Goal: Task Accomplishment & Management: Use online tool/utility

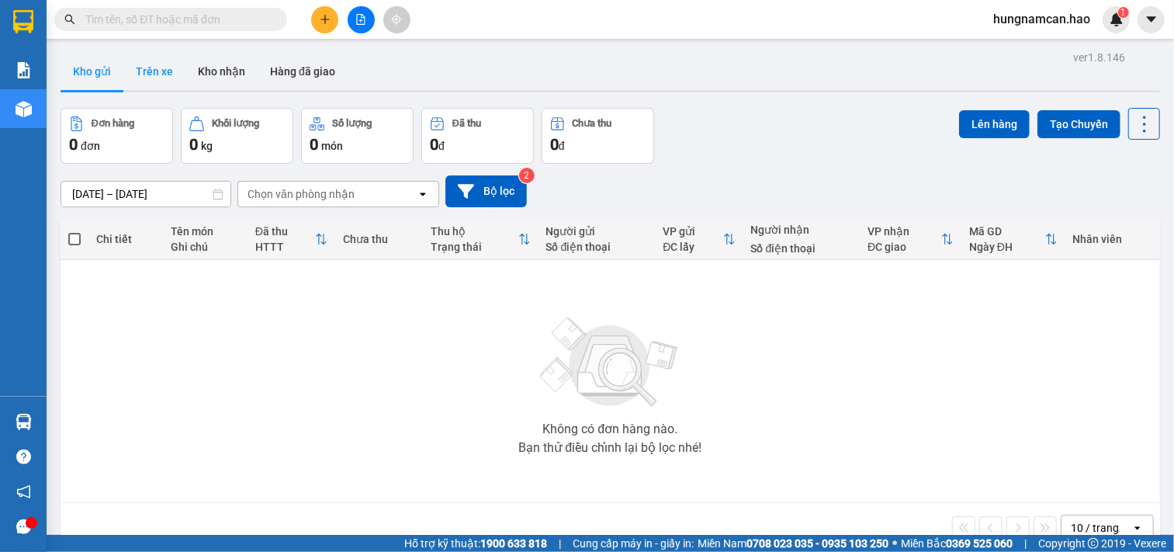
click at [154, 68] on button "Trên xe" at bounding box center [154, 71] width 62 height 37
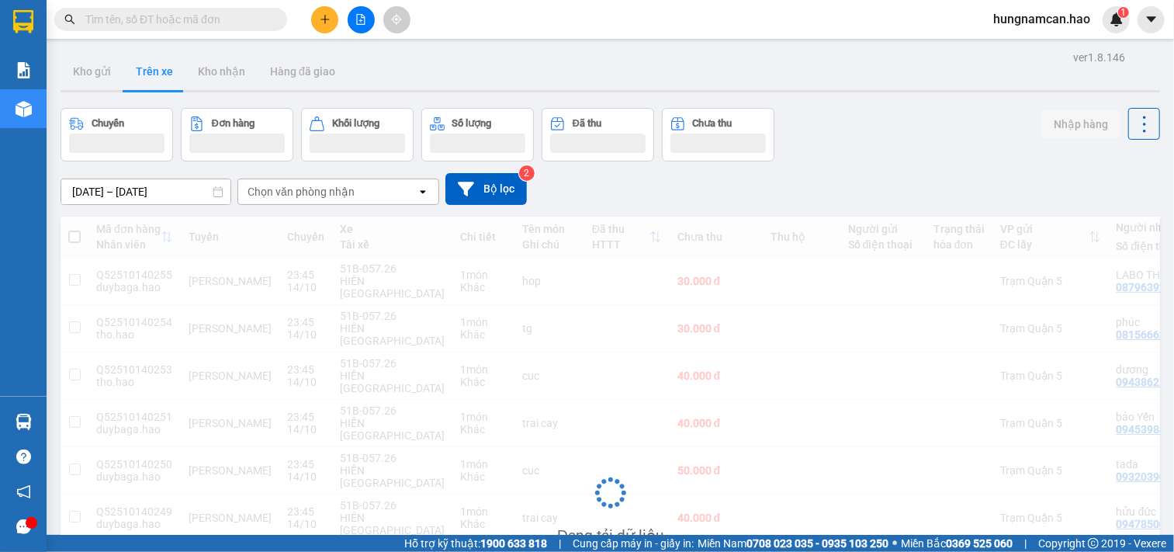
click at [412, 196] on div "Chọn văn phòng nhận" at bounding box center [327, 191] width 178 height 25
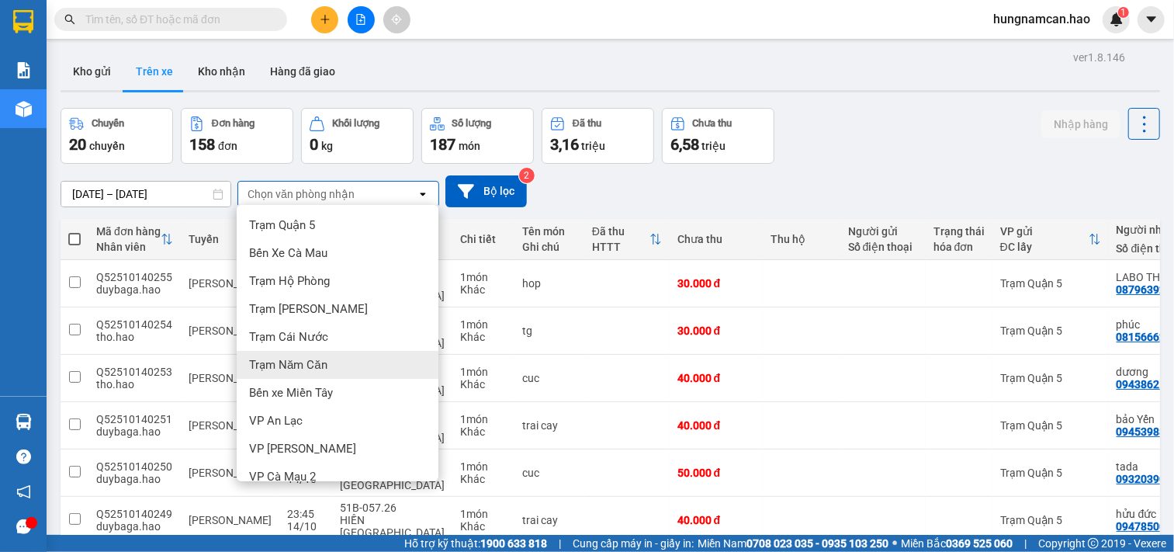
click at [362, 362] on div "Trạm Năm Căn" at bounding box center [338, 365] width 202 height 28
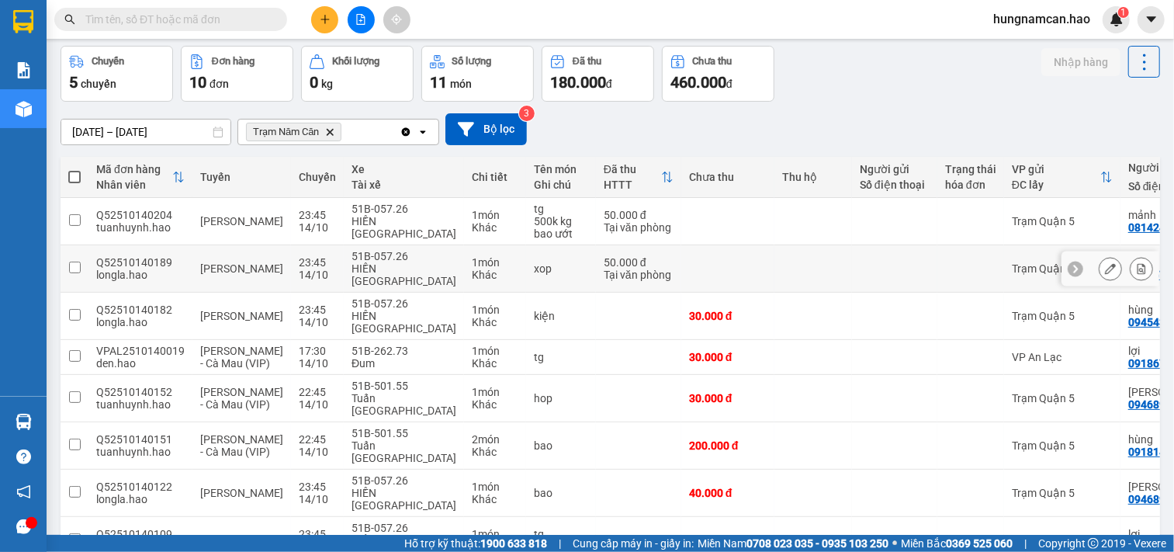
scroll to position [207, 0]
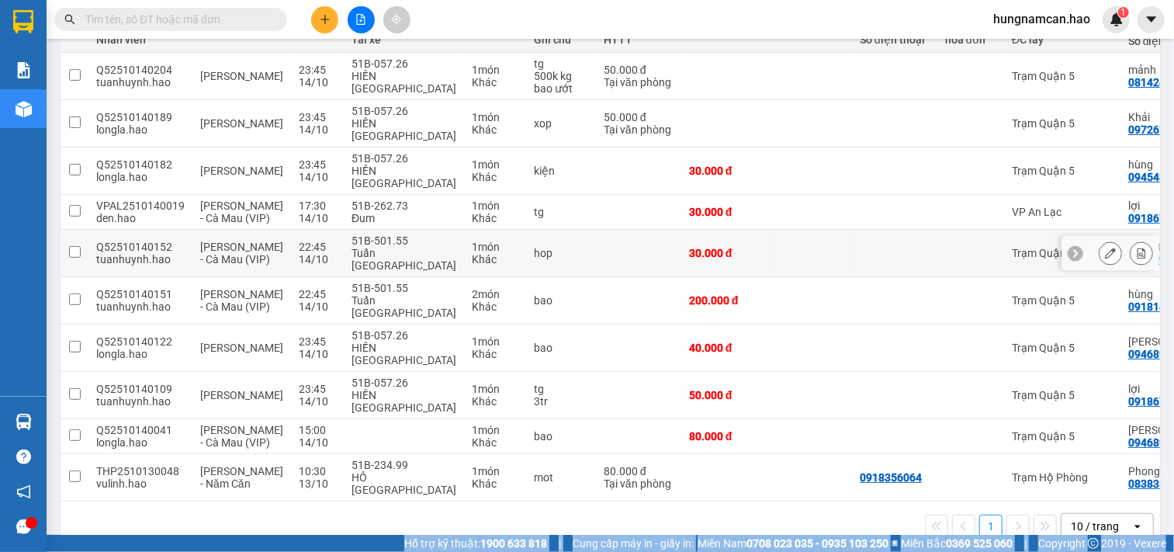
drag, startPoint x: 1162, startPoint y: 552, endPoint x: 1157, endPoint y: 502, distance: 49.9
click at [1056, 496] on section "Kết quả tìm kiếm ( 0 ) Bộ lọc 03/10 - 14/10 No Data hungnamcan.hao 1 Báo cáo BC…" at bounding box center [587, 276] width 1174 height 552
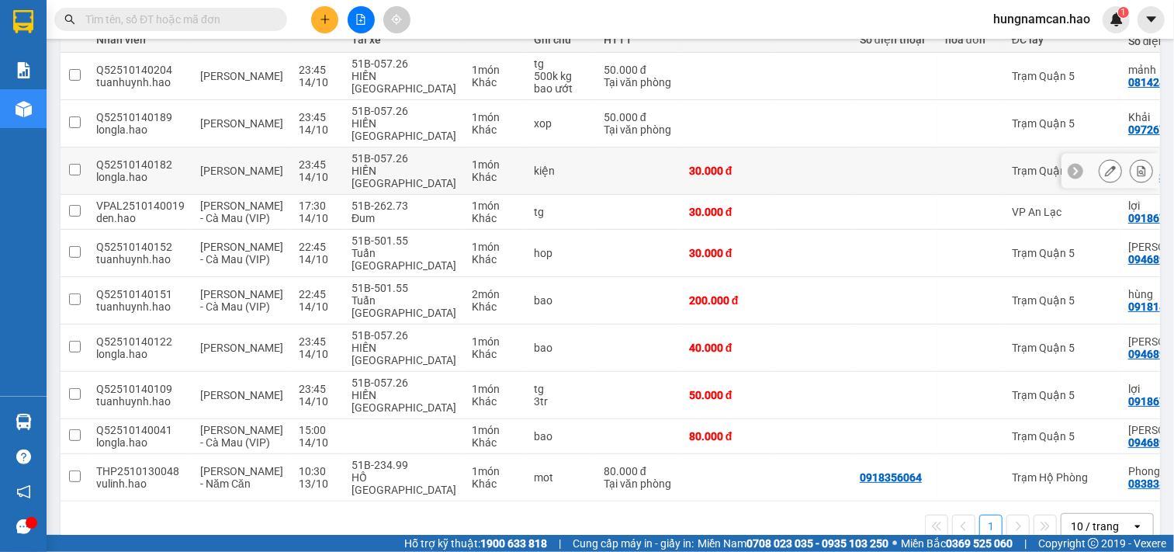
click at [796, 155] on td at bounding box center [813, 170] width 78 height 47
checkbox input "true"
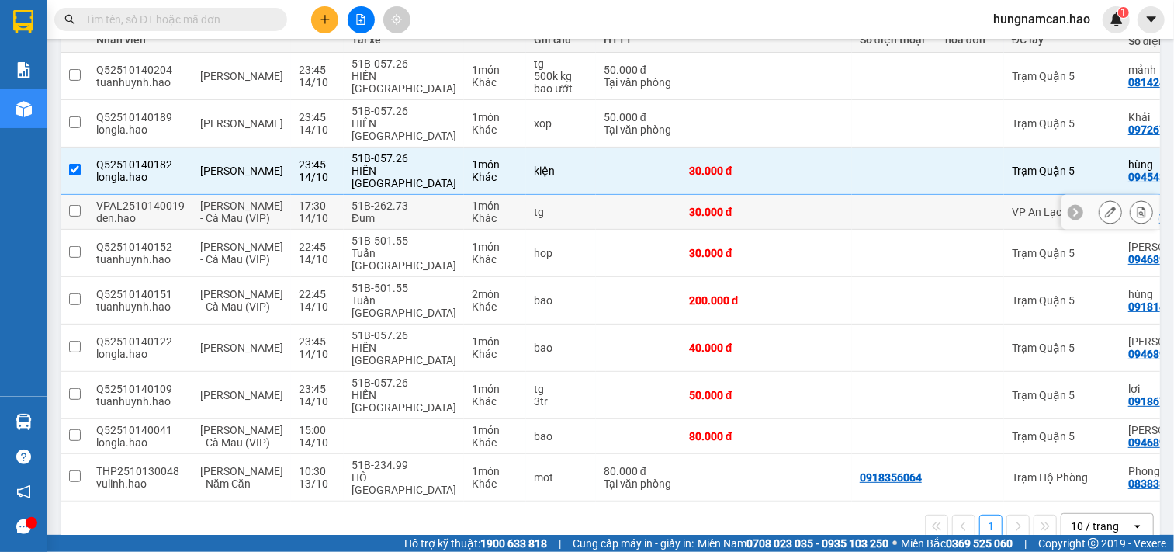
click at [786, 200] on td at bounding box center [813, 212] width 78 height 35
checkbox input "true"
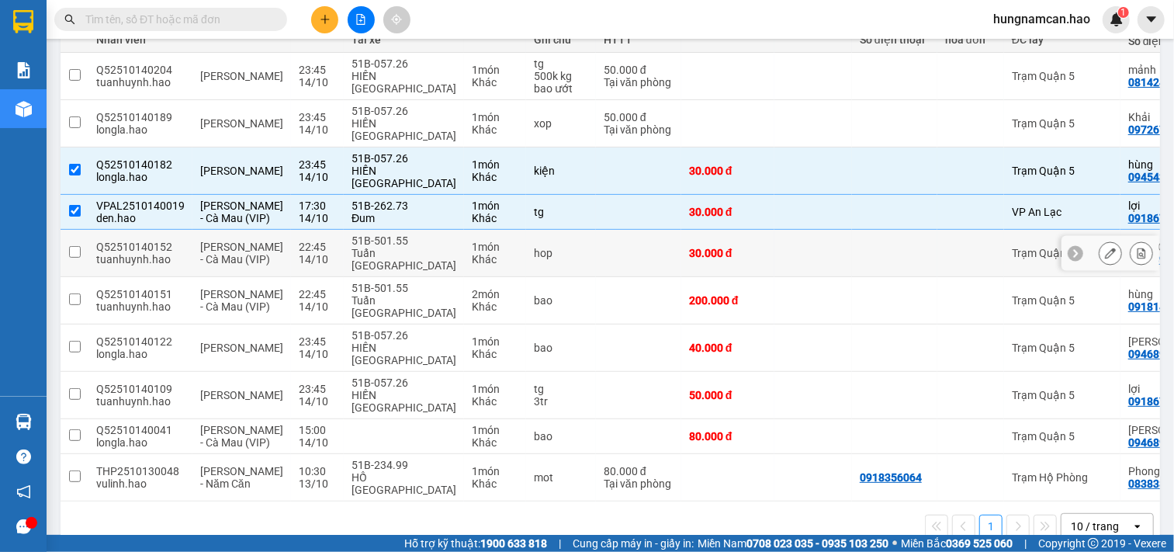
click at [778, 241] on td at bounding box center [813, 253] width 78 height 47
checkbox input "true"
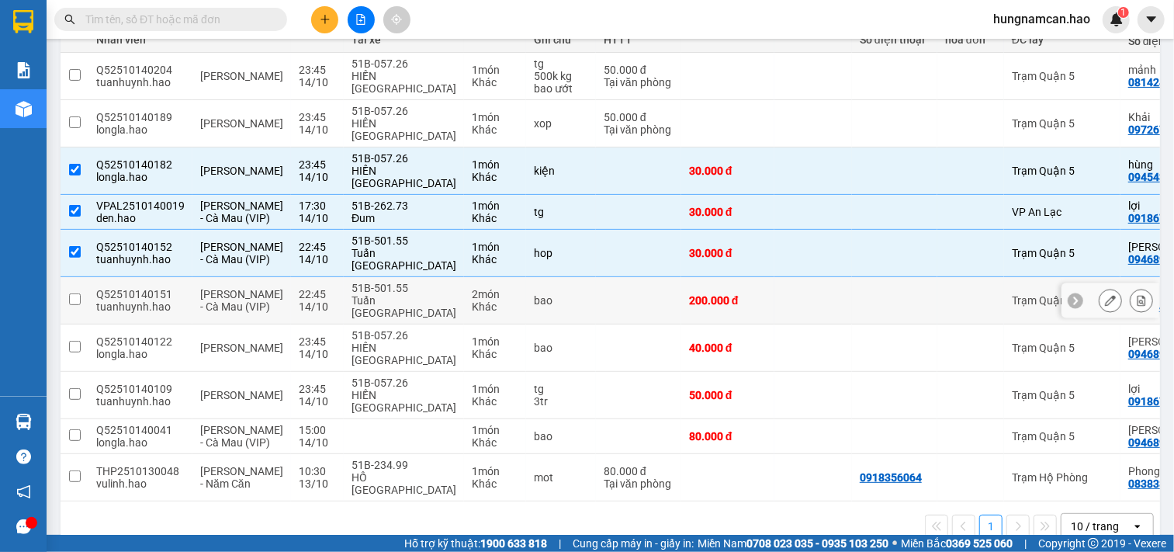
click at [778, 286] on td at bounding box center [813, 300] width 78 height 47
checkbox input "true"
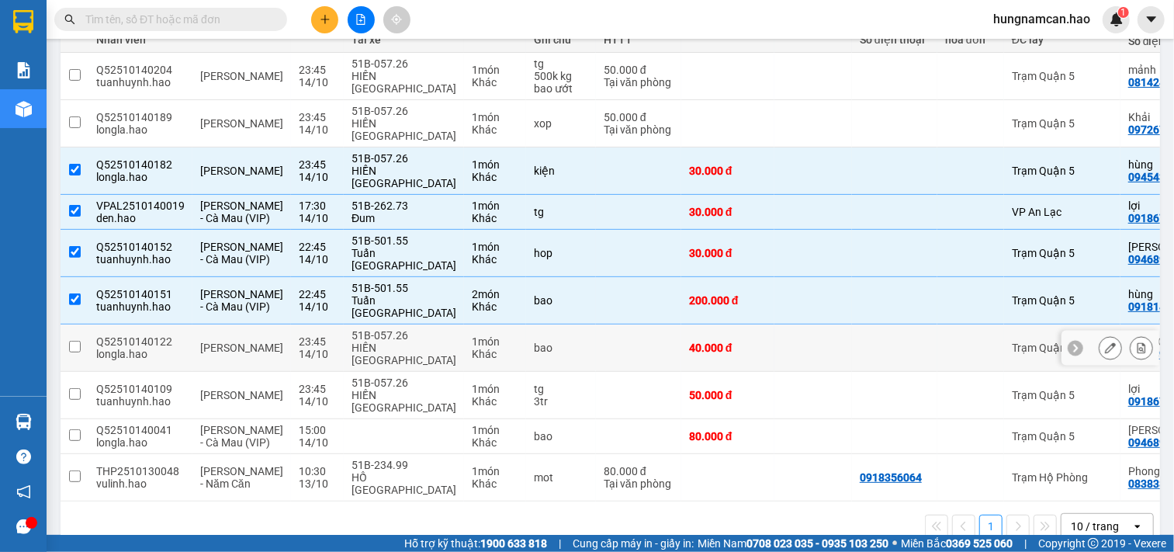
click at [774, 331] on td at bounding box center [813, 347] width 78 height 47
checkbox input "true"
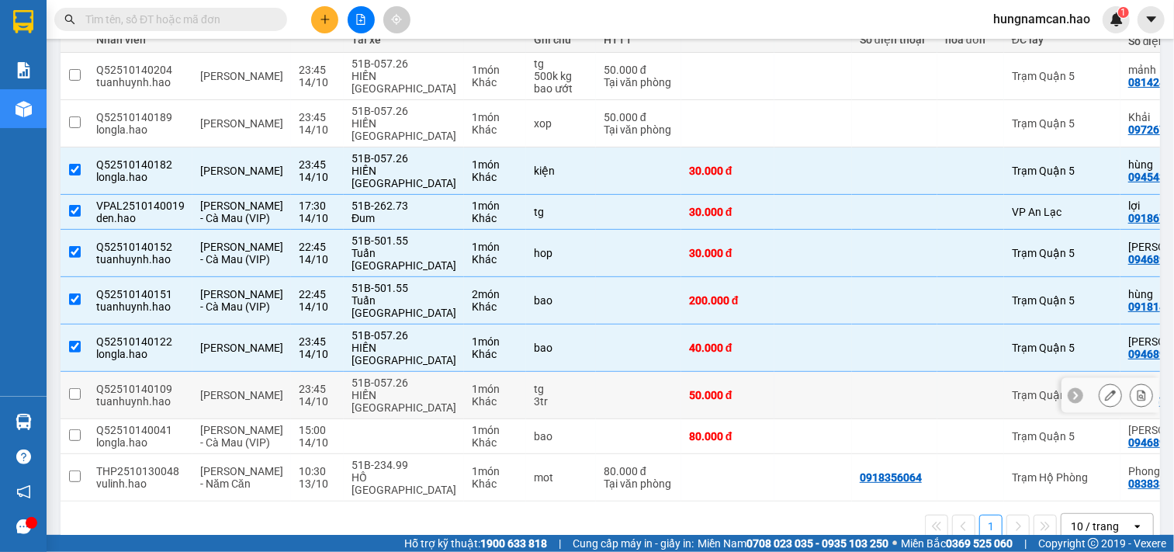
click at [774, 376] on td at bounding box center [813, 395] width 78 height 47
checkbox input "true"
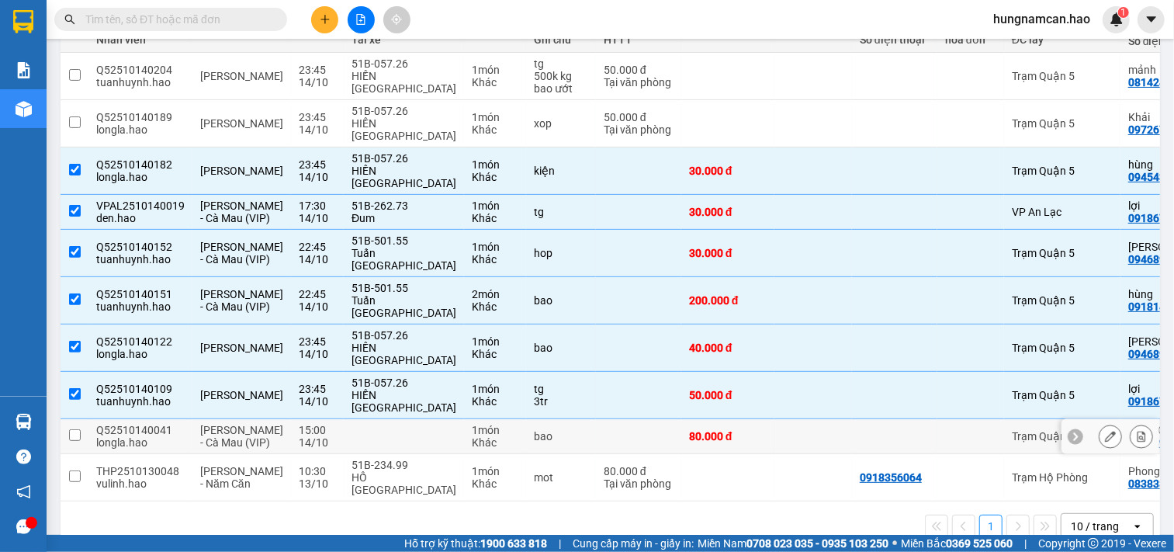
click at [774, 419] on td at bounding box center [813, 436] width 78 height 35
checkbox input "true"
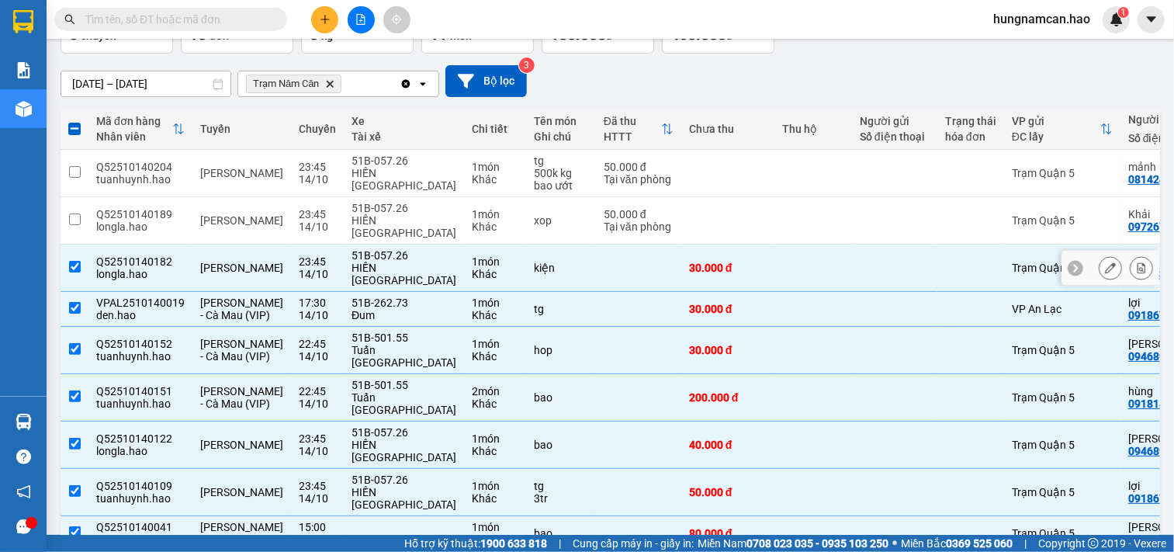
scroll to position [0, 0]
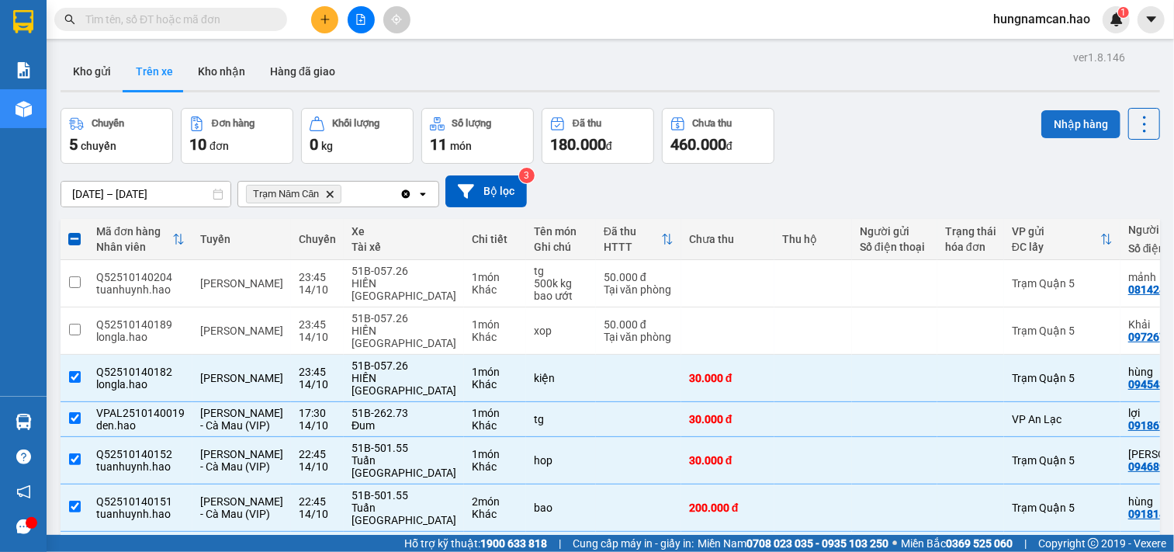
click at [1049, 123] on button "Nhập hàng" at bounding box center [1080, 124] width 79 height 28
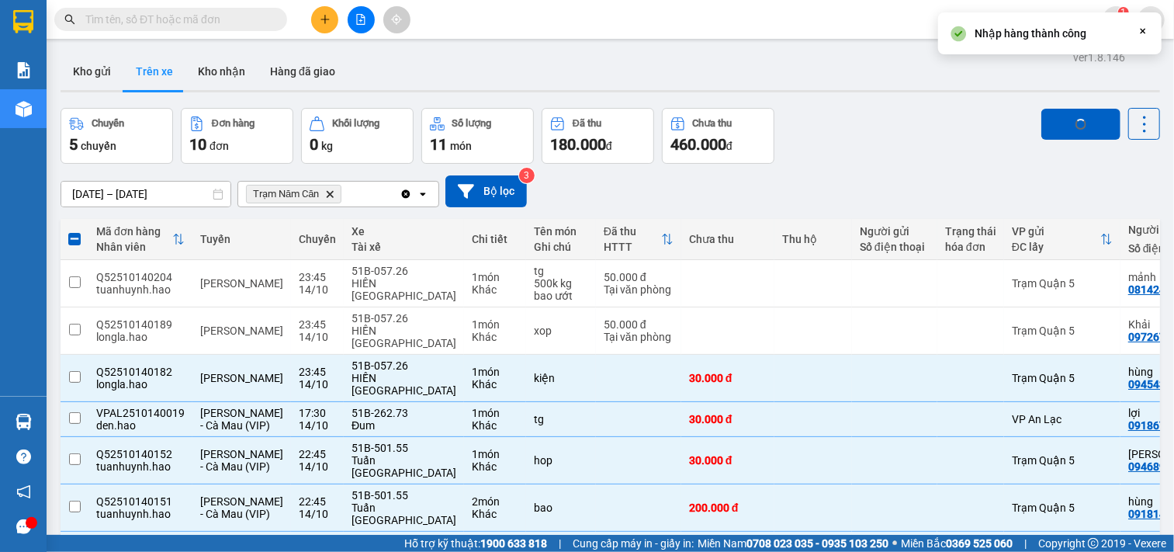
checkbox input "false"
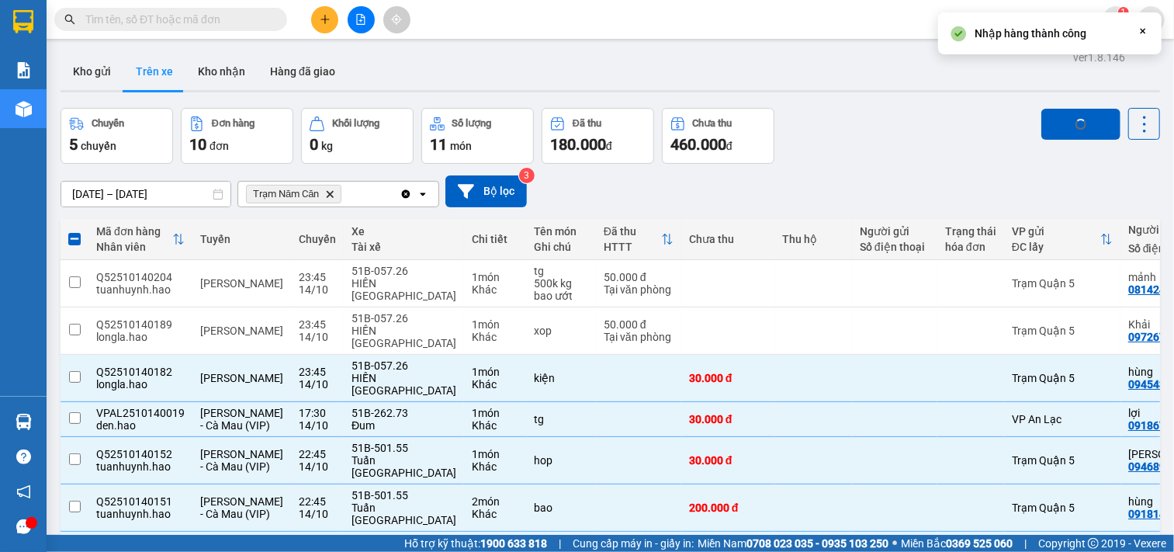
checkbox input "false"
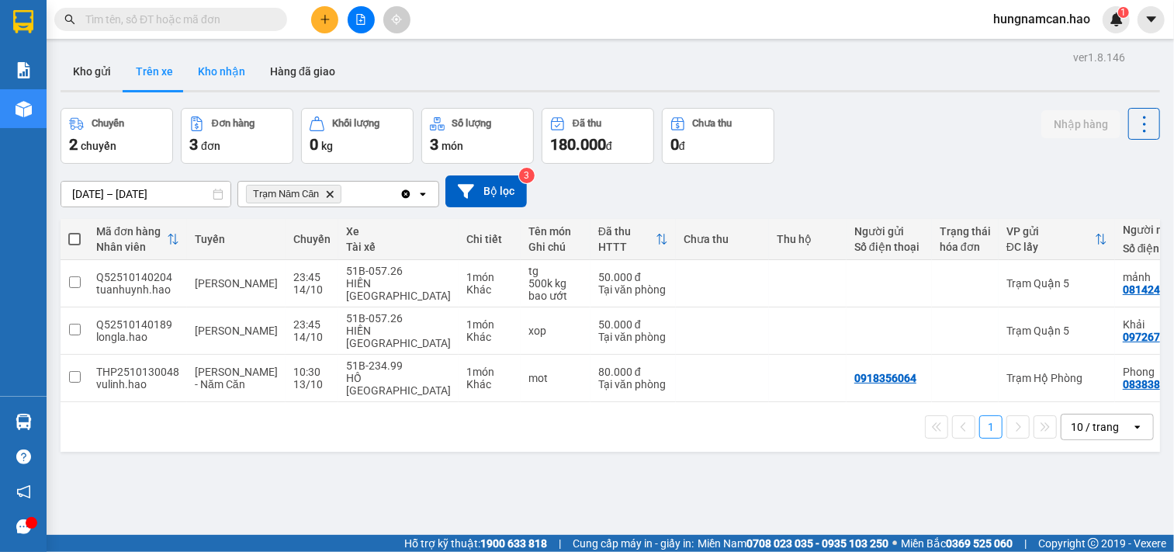
click at [237, 71] on button "Kho nhận" at bounding box center [221, 71] width 72 height 37
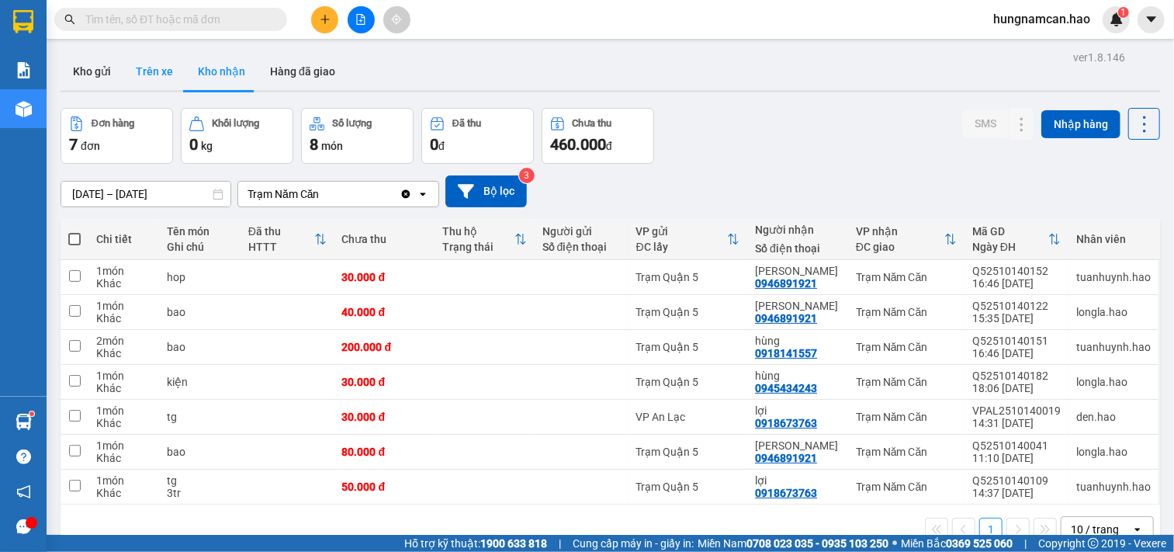
click at [165, 78] on button "Trên xe" at bounding box center [154, 71] width 62 height 37
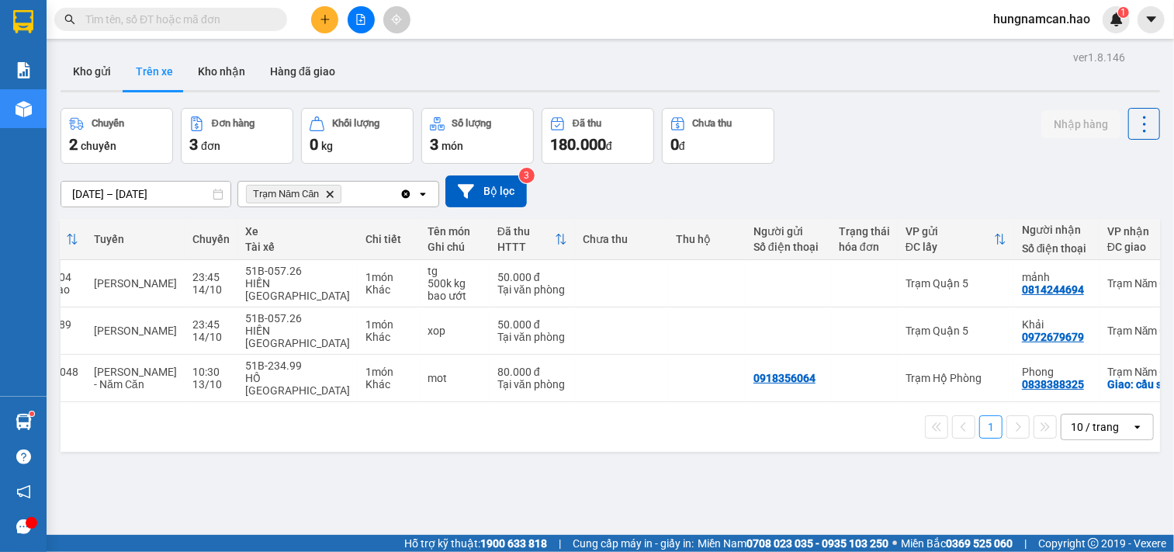
scroll to position [0, 179]
